Goal: Information Seeking & Learning: Check status

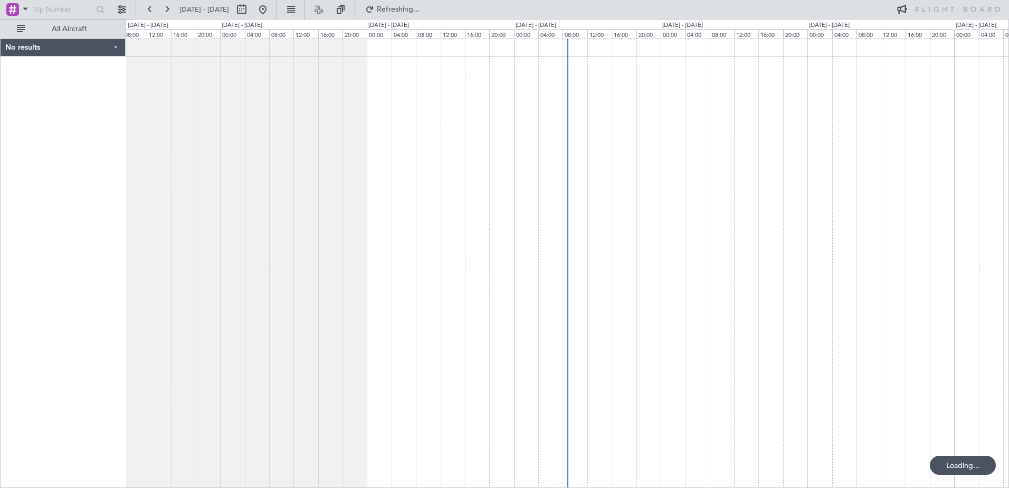
click at [306, 199] on fb-flight-board "25 Sep 2025 - 05 Oct 2025 Refreshing... All Aircraft No results 0 0 08:00 12:00…" at bounding box center [504, 248] width 1009 height 480
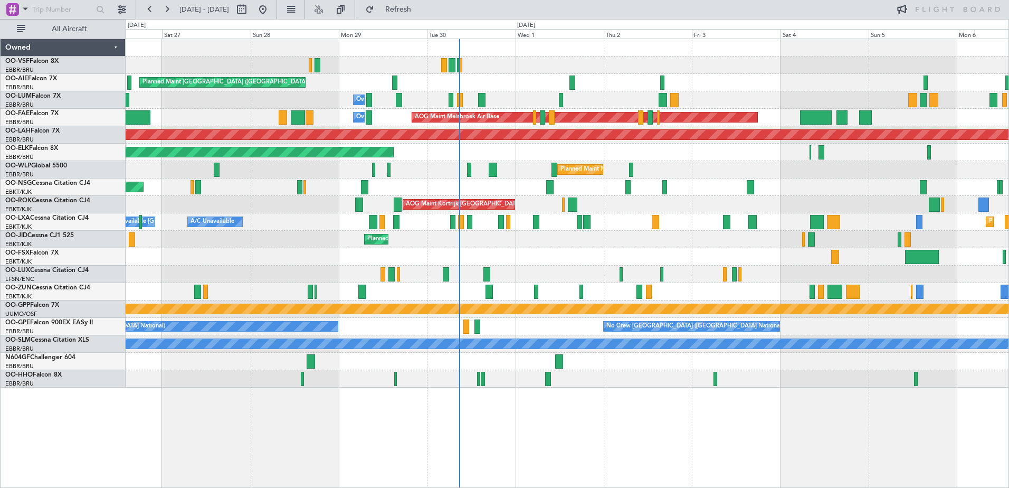
click at [499, 252] on div "Planned Maint London (Farnborough) Unplanned Maint Amsterdam (Schiphol) Owner M…" at bounding box center [567, 213] width 883 height 348
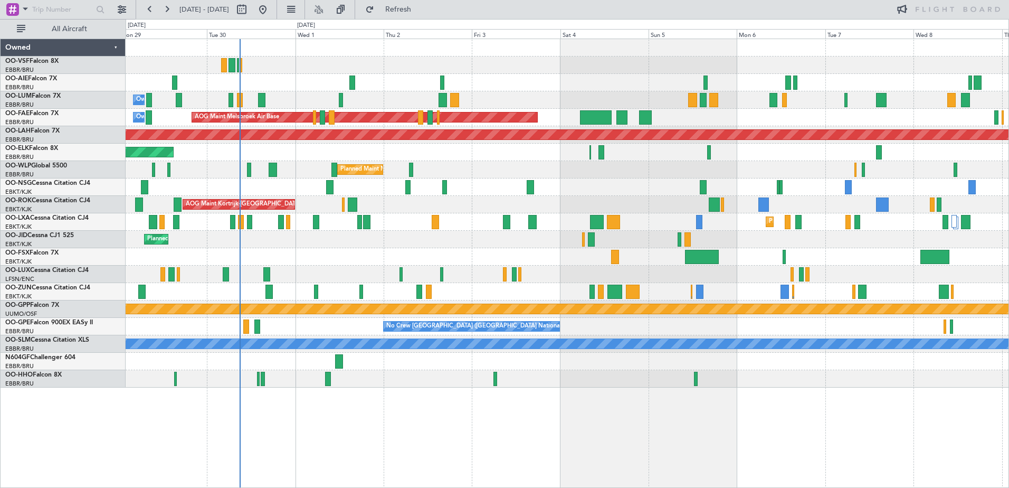
click at [293, 77] on div "Planned Maint [GEOGRAPHIC_DATA] ([GEOGRAPHIC_DATA])" at bounding box center [567, 82] width 883 height 17
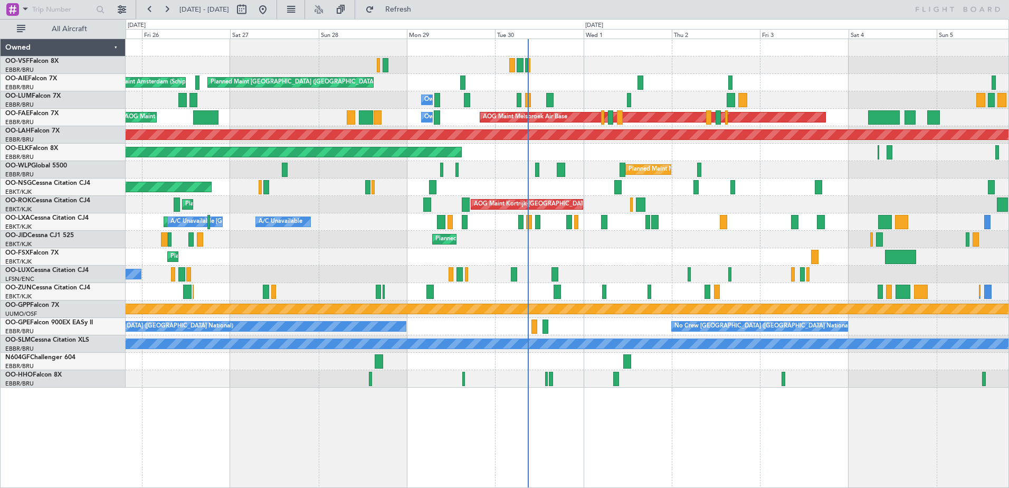
click at [420, 57] on div "Planned Maint [GEOGRAPHIC_DATA] ([GEOGRAPHIC_DATA]) Unplanned Maint Amsterdam (…" at bounding box center [567, 213] width 883 height 348
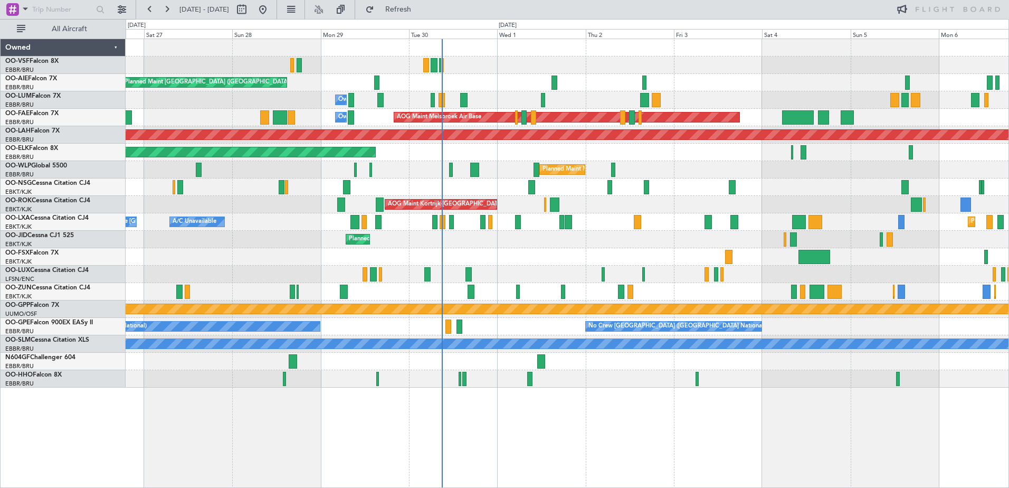
click at [451, 238] on div "Planned Maint [GEOGRAPHIC_DATA] ([GEOGRAPHIC_DATA]) Unplanned Maint Amsterdam (…" at bounding box center [567, 213] width 883 height 348
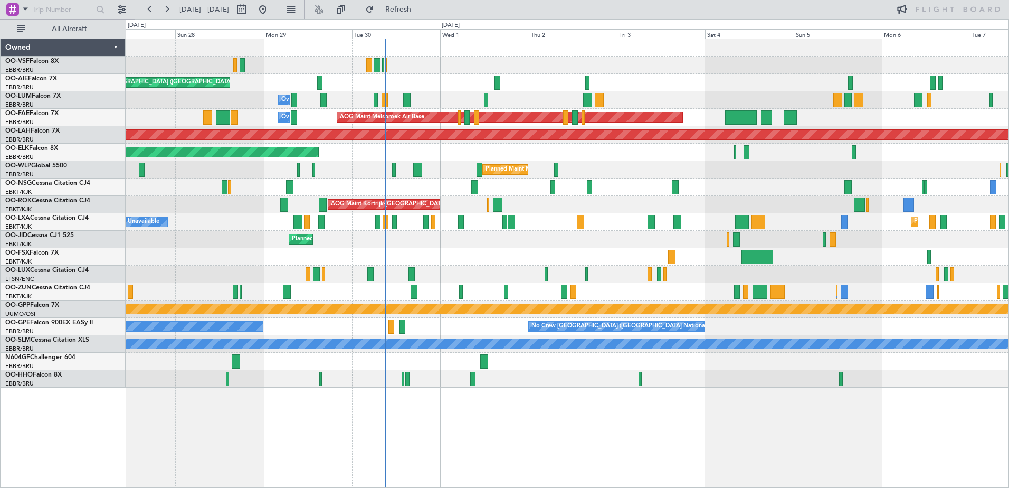
click at [515, 91] on div "Planned Maint [GEOGRAPHIC_DATA] ([GEOGRAPHIC_DATA]) Unplanned Maint Amsterdam (…" at bounding box center [567, 82] width 883 height 17
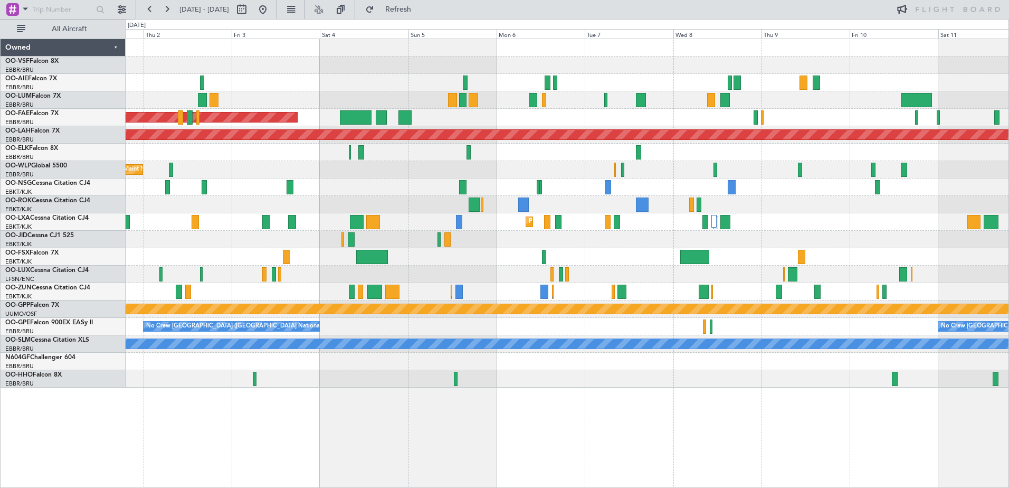
click at [323, 64] on div at bounding box center [567, 64] width 883 height 17
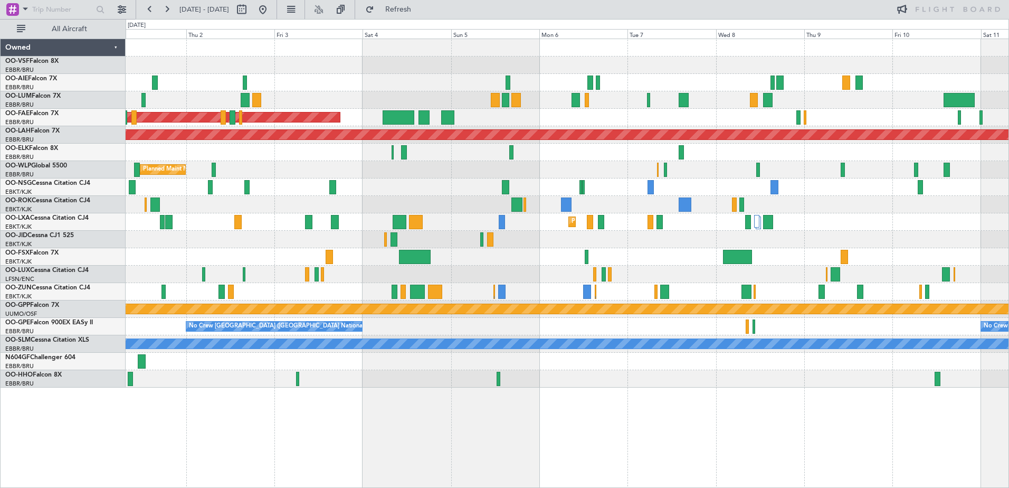
click at [375, 106] on div "Owner Melsbroek Air Base AOG Maint [GEOGRAPHIC_DATA] Owner [GEOGRAPHIC_DATA] Ow…" at bounding box center [567, 213] width 883 height 348
click at [459, 87] on div "Owner Melsbroek Air Base AOG Maint [GEOGRAPHIC_DATA] Owner [GEOGRAPHIC_DATA] Ow…" at bounding box center [567, 213] width 883 height 348
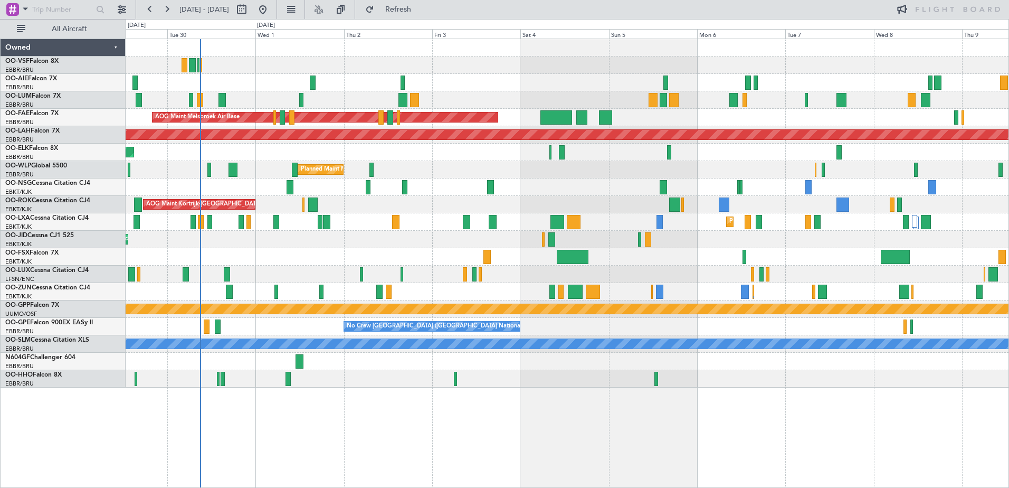
click at [319, 86] on div "Planned Maint London (Farnborough) Owner Melsbroek Air Base AOG Maint Melsbroek…" at bounding box center [567, 213] width 883 height 348
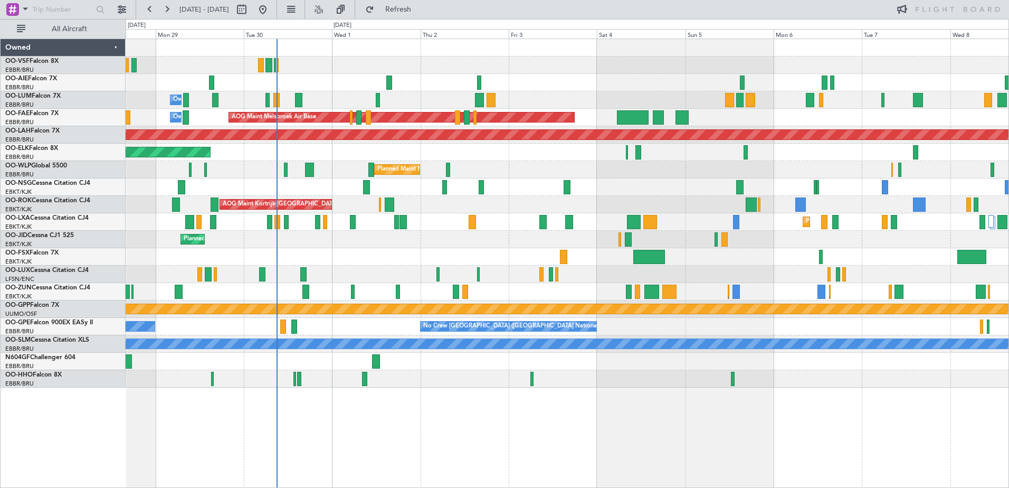
click at [456, 167] on div "Planned Maint Milan (Linate)" at bounding box center [567, 169] width 883 height 17
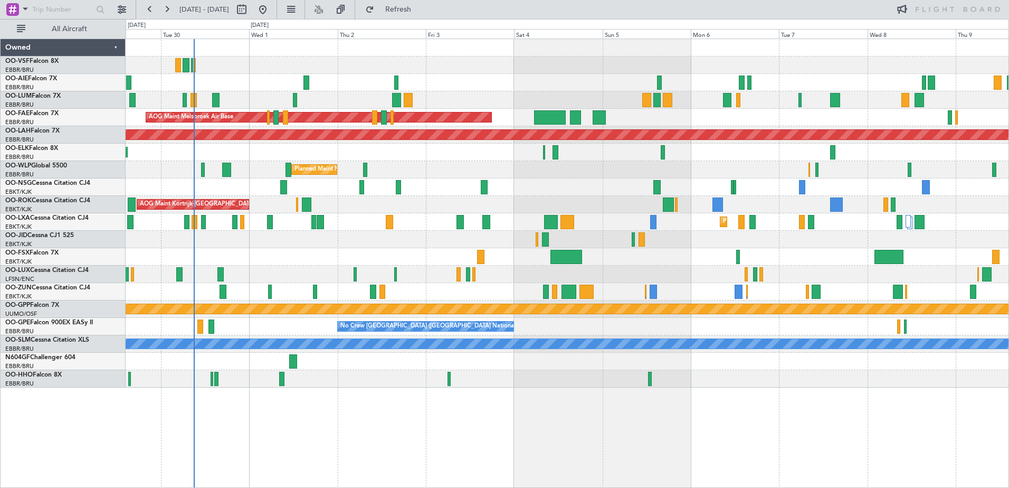
click at [343, 151] on div "Planned Maint London (Farnborough) Owner Melsbroek Air Base AOG Maint Melsbroek…" at bounding box center [567, 213] width 883 height 348
